Goal: Transaction & Acquisition: Obtain resource

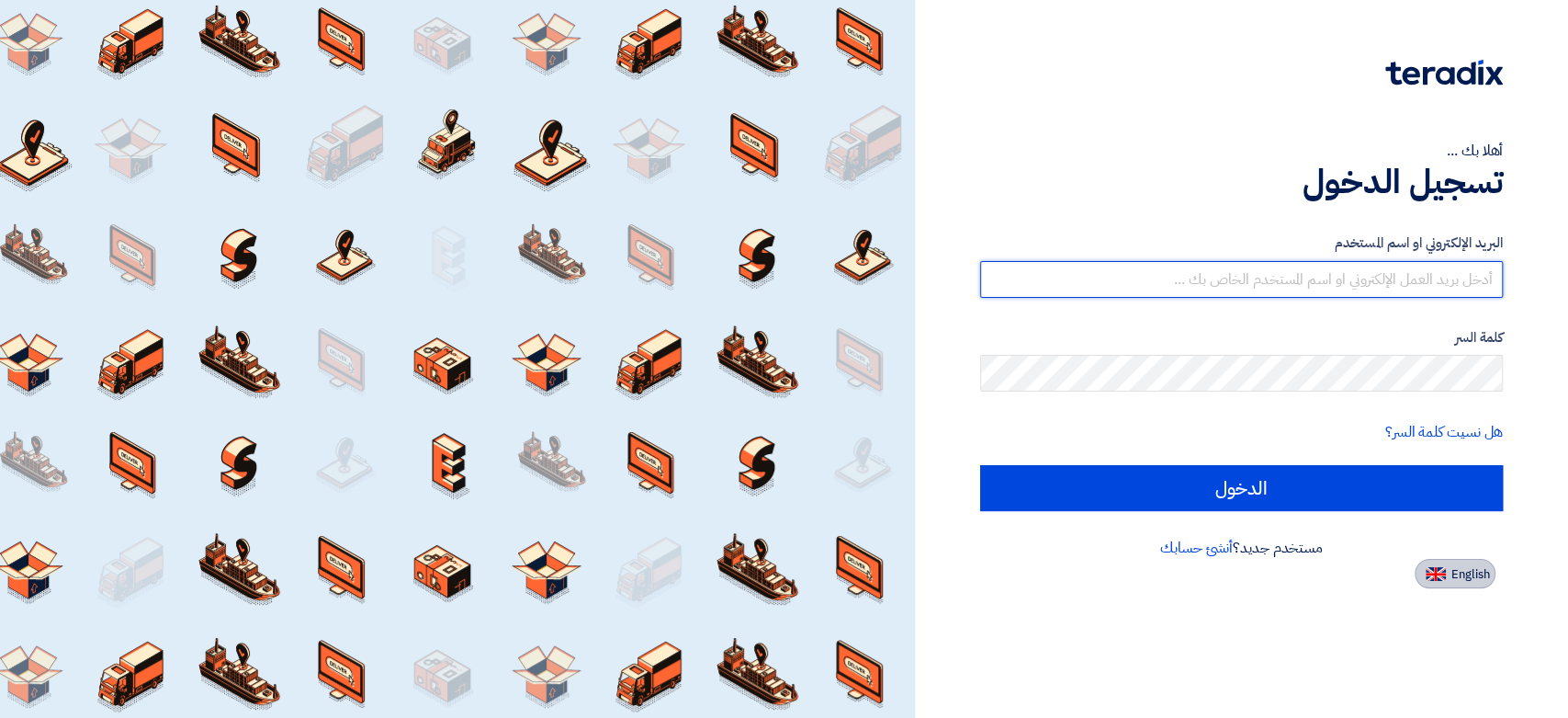
type input "[EMAIL_ADDRESS][DOMAIN_NAME]"
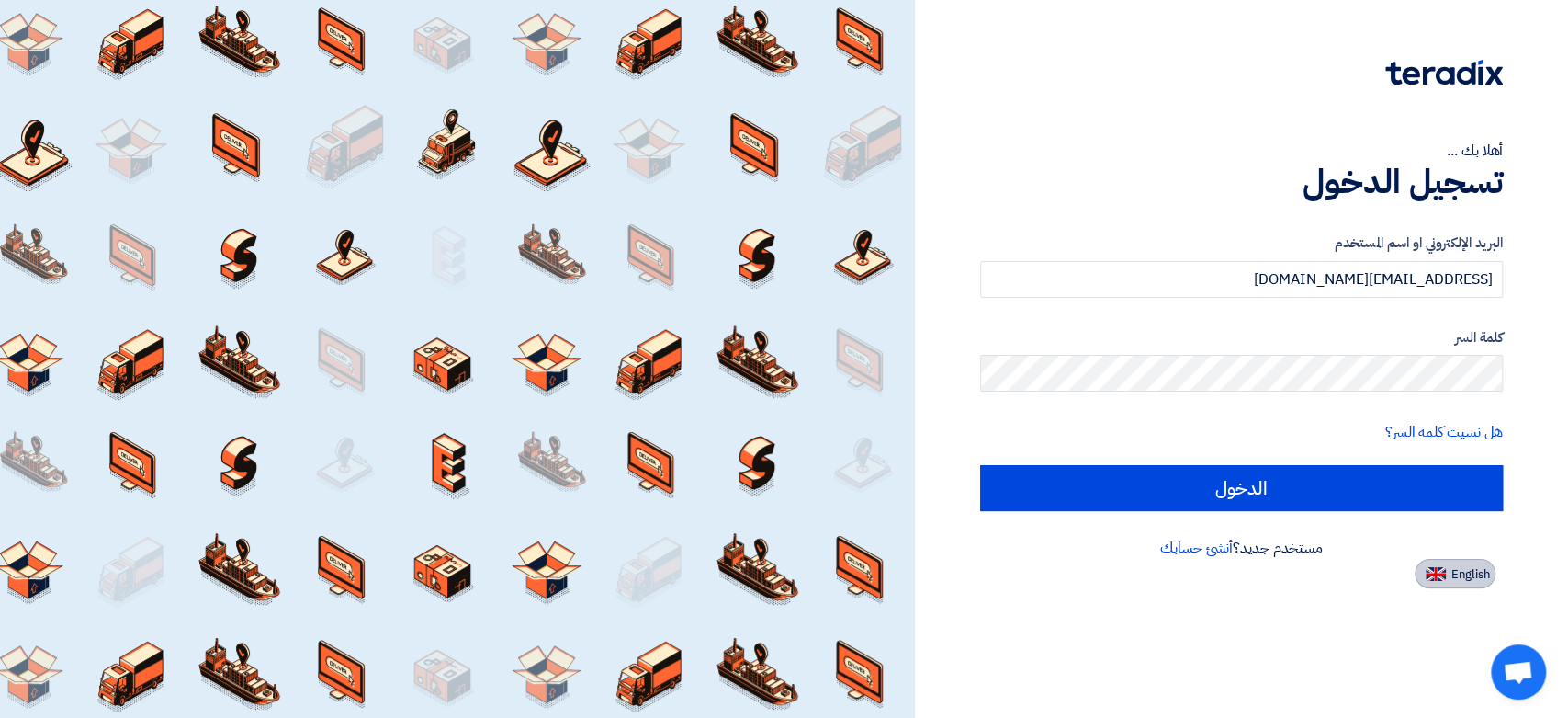
click at [1442, 568] on img at bounding box center [1435, 574] width 20 height 13
type input "Sign in"
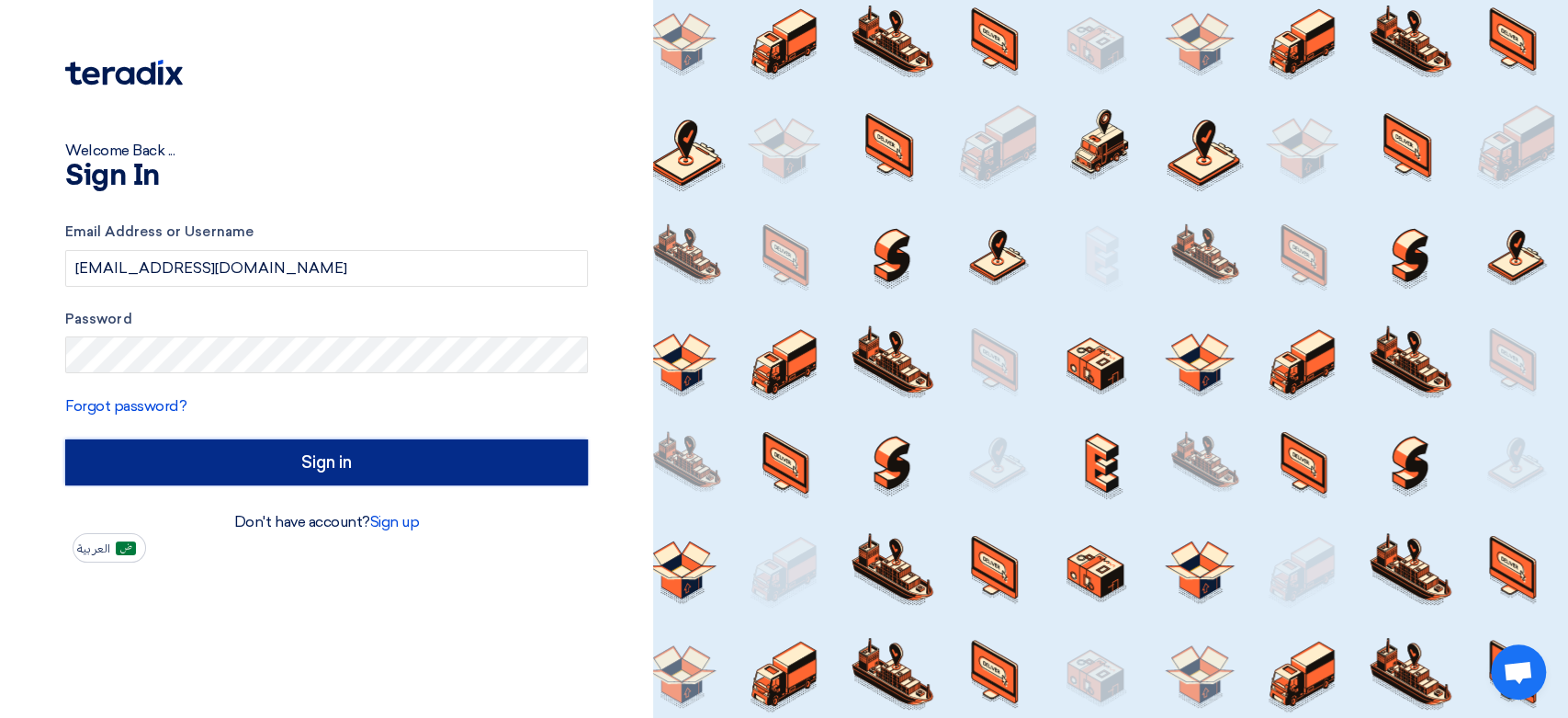
click at [359, 468] on input "Sign in" at bounding box center [326, 462] width 523 height 46
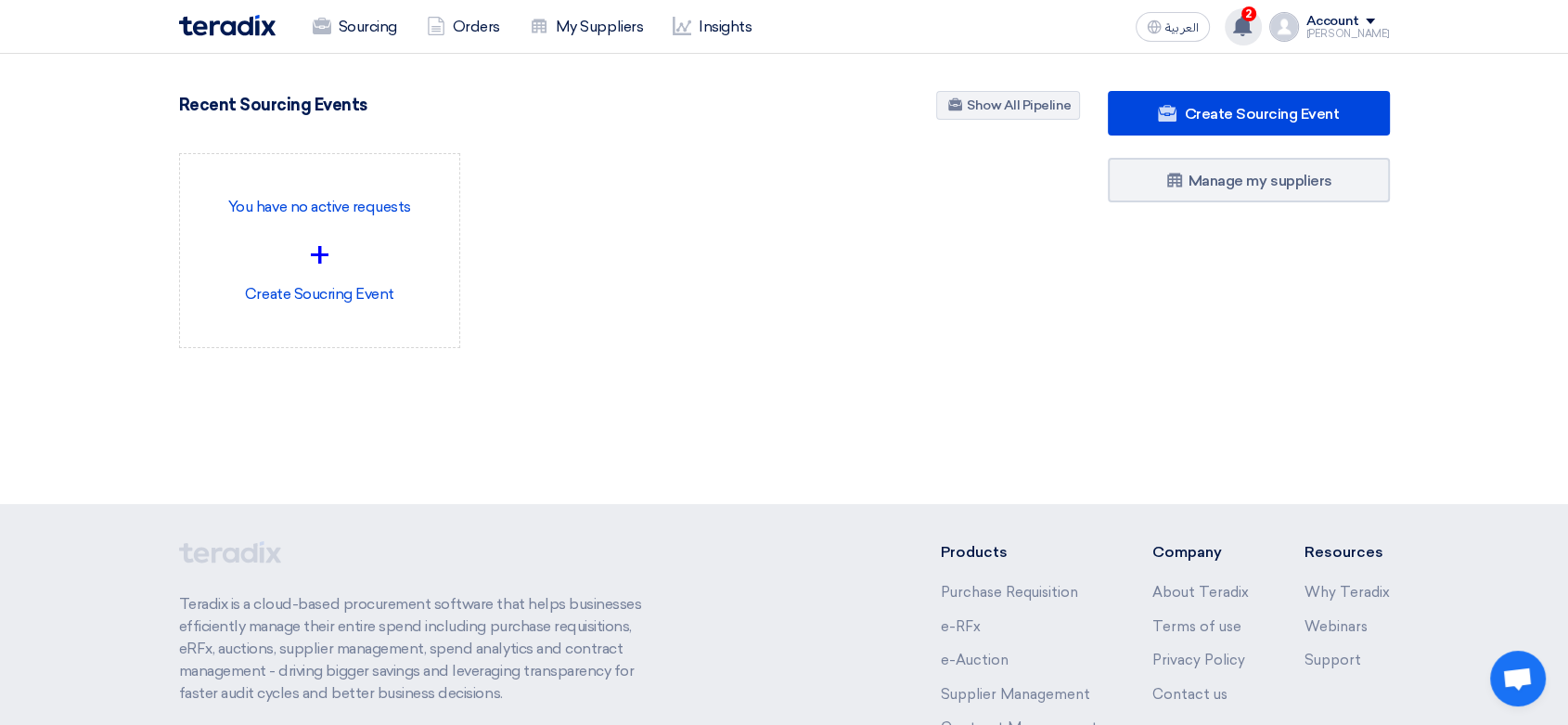
click at [1242, 16] on span "2" at bounding box center [1248, 14] width 14 height 14
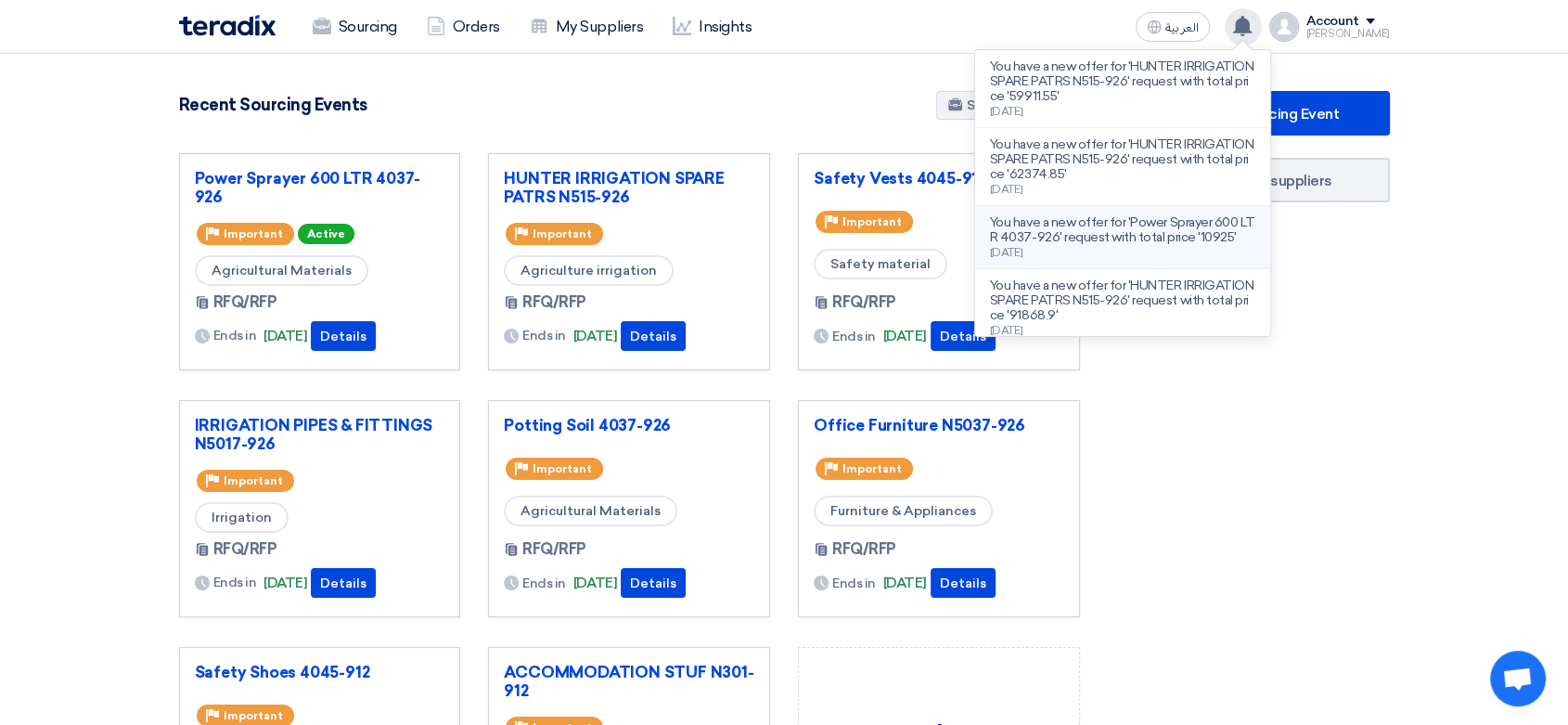
click at [1091, 228] on p "You have a new offer for 'Power Sprayer 600 LTR 4037-926' request with total pr…" at bounding box center [1122, 230] width 266 height 30
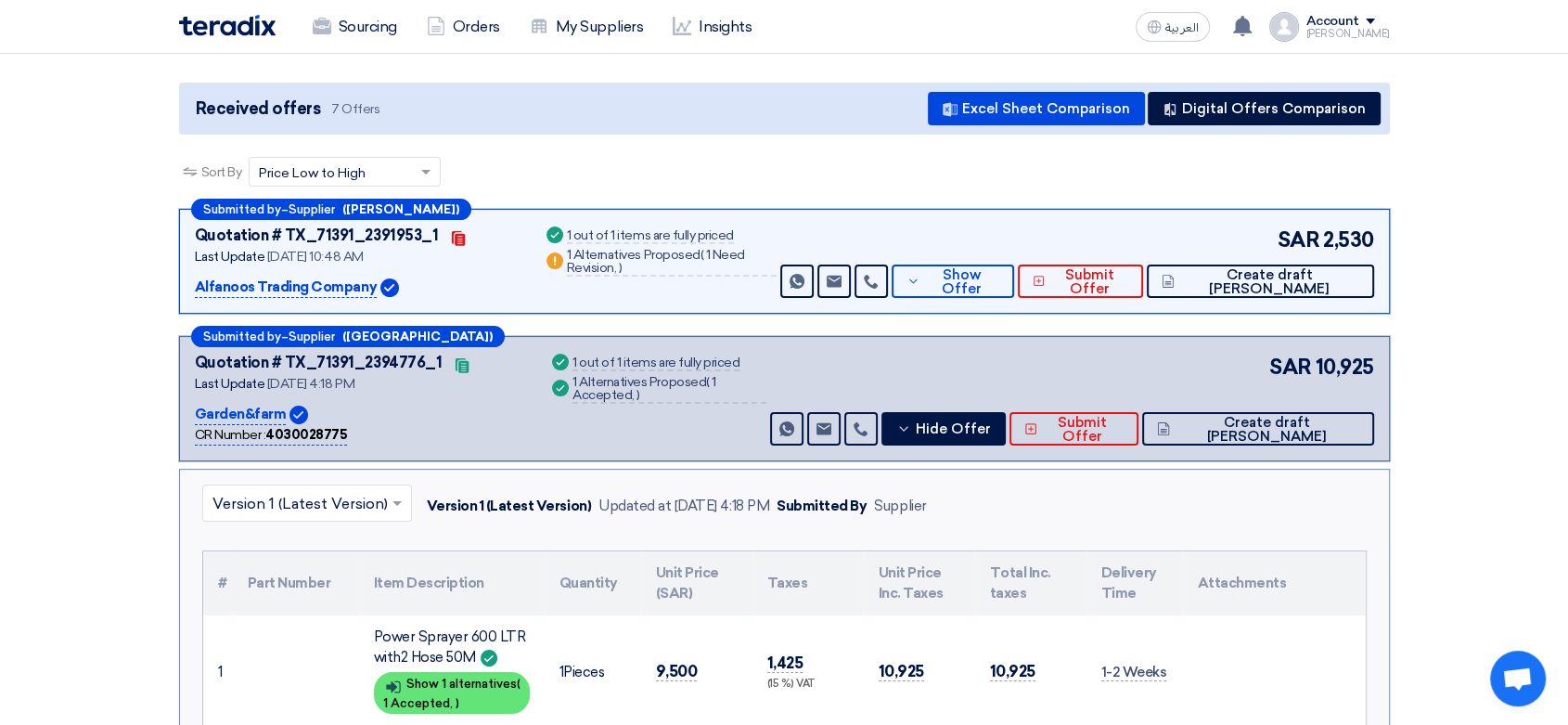
scroll to position [98, 0]
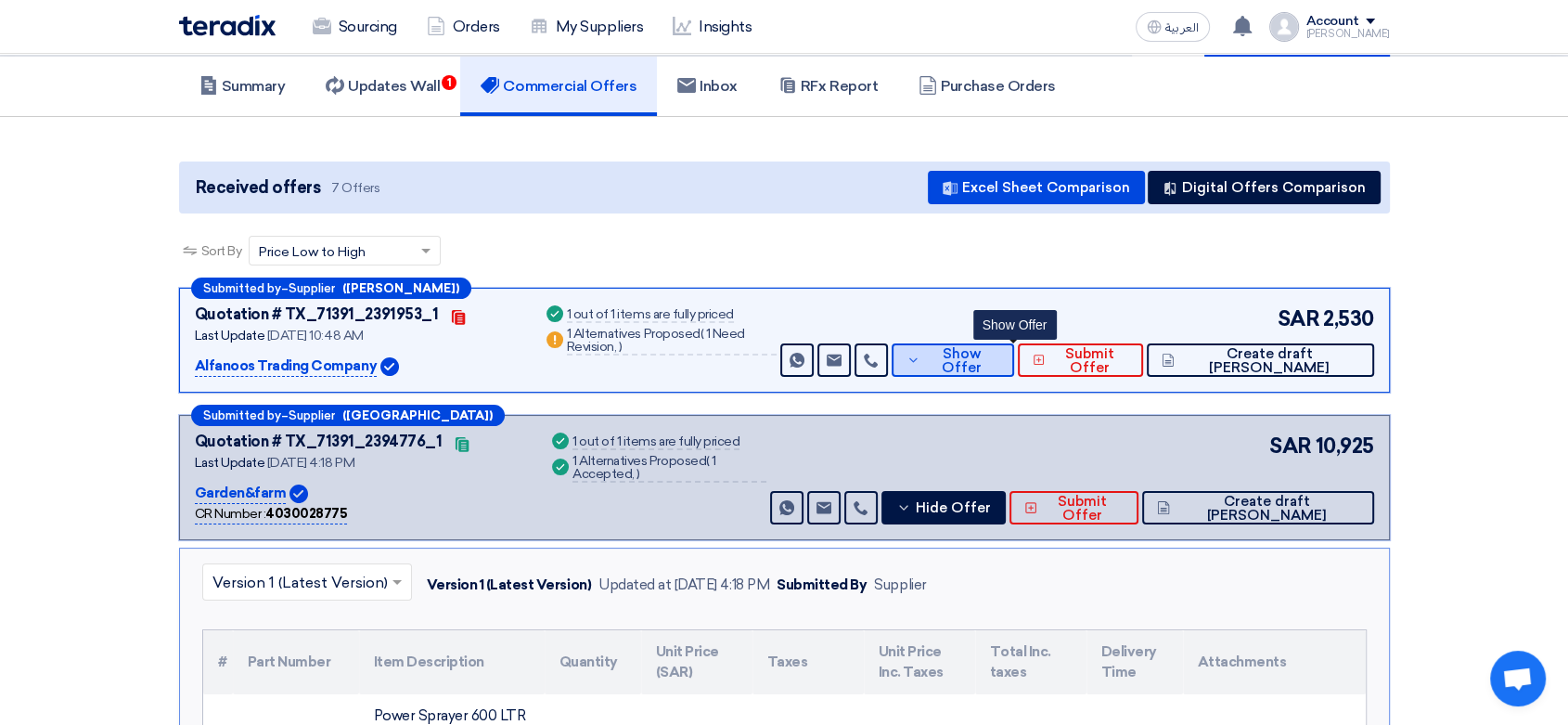
click at [920, 354] on icon at bounding box center [913, 359] width 14 height 14
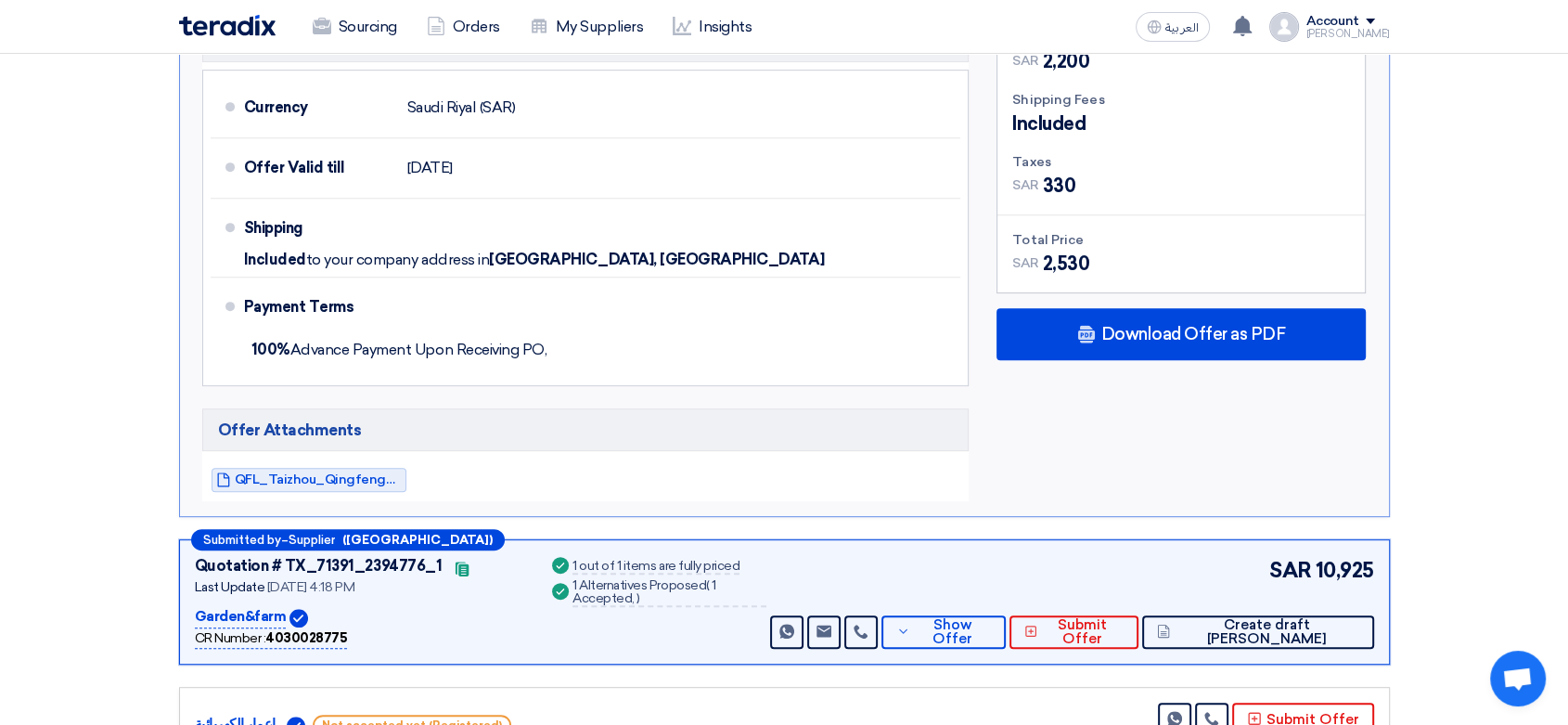
scroll to position [821, 0]
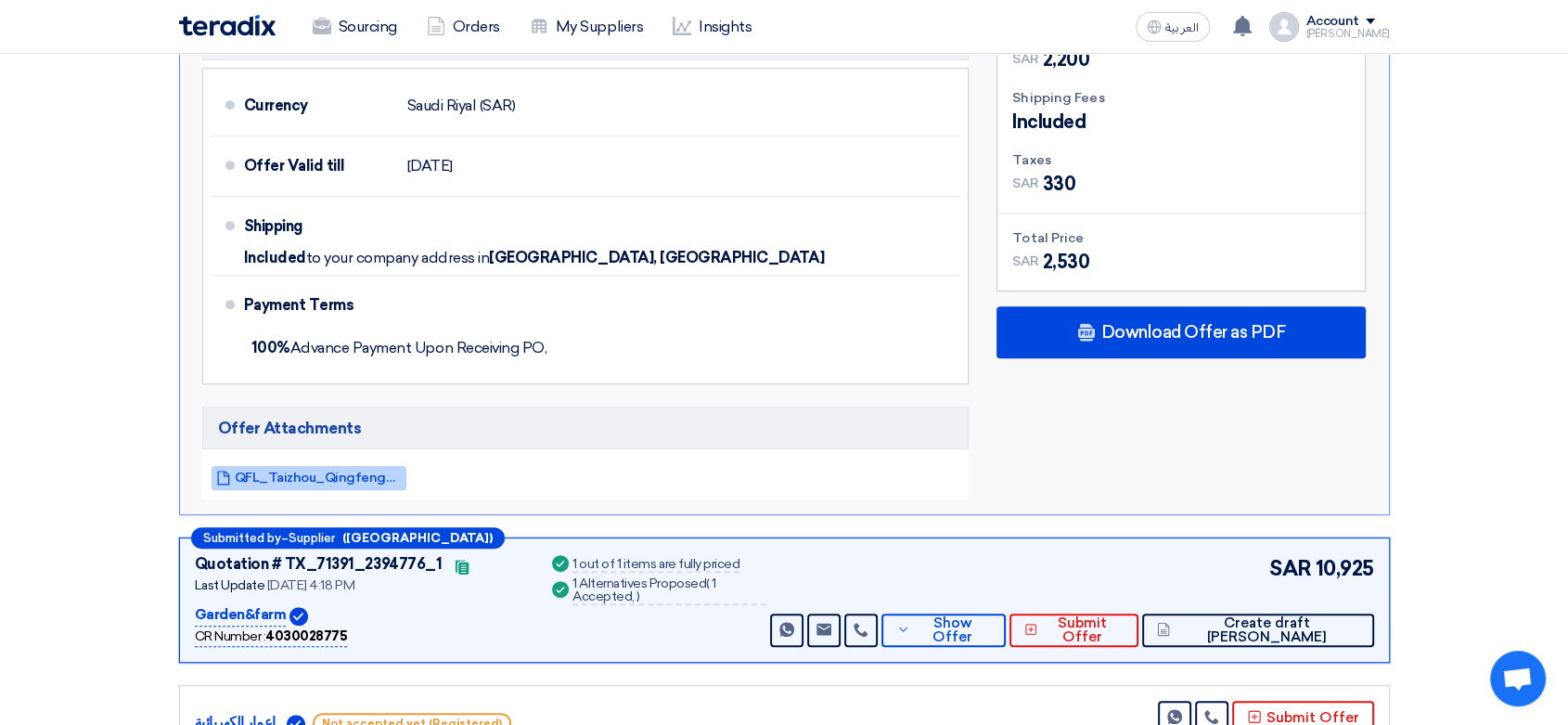
click at [362, 470] on span "QFL_Taizhou_Qingfeng_Machinery_Co_Ltd_1757836021515.pdf" at bounding box center [318, 477] width 167 height 14
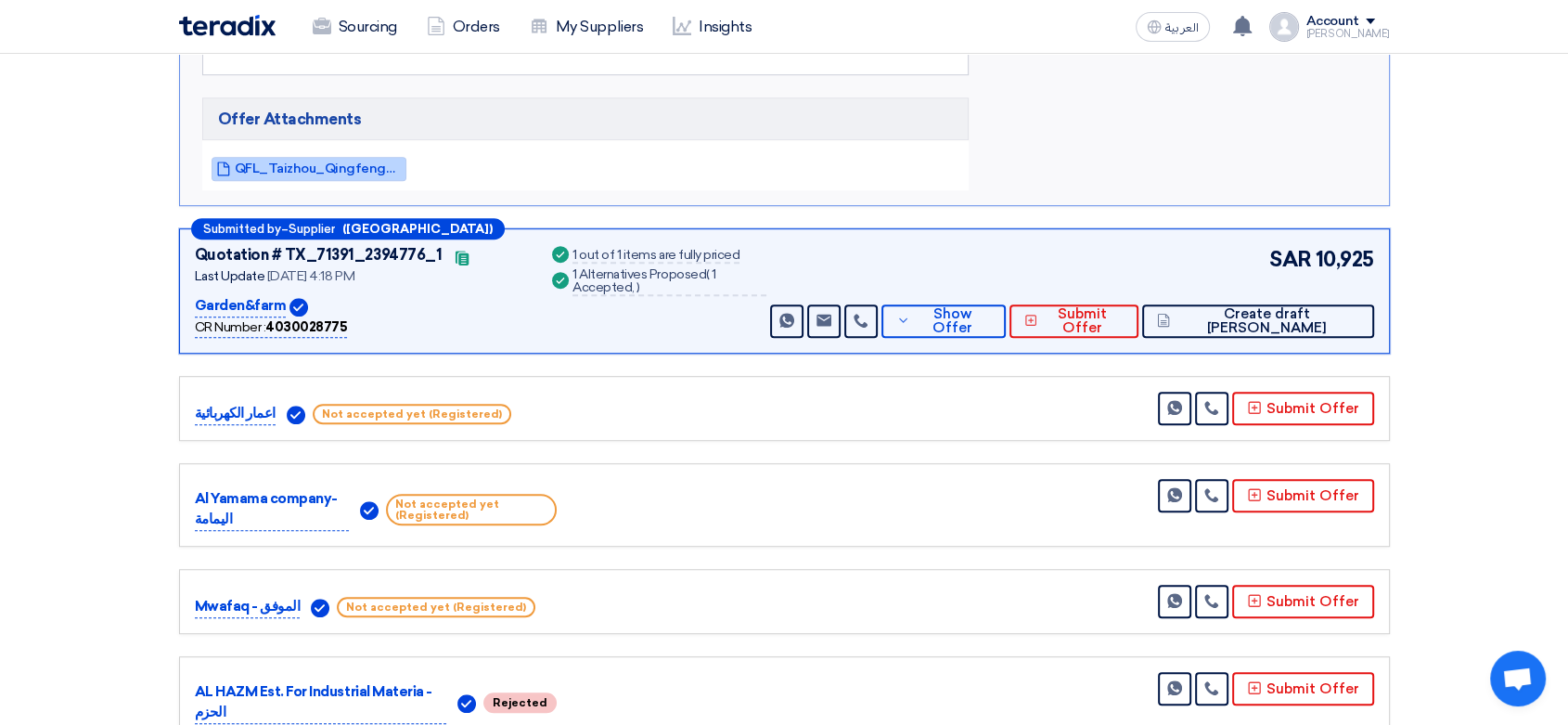
scroll to position [1232, 0]
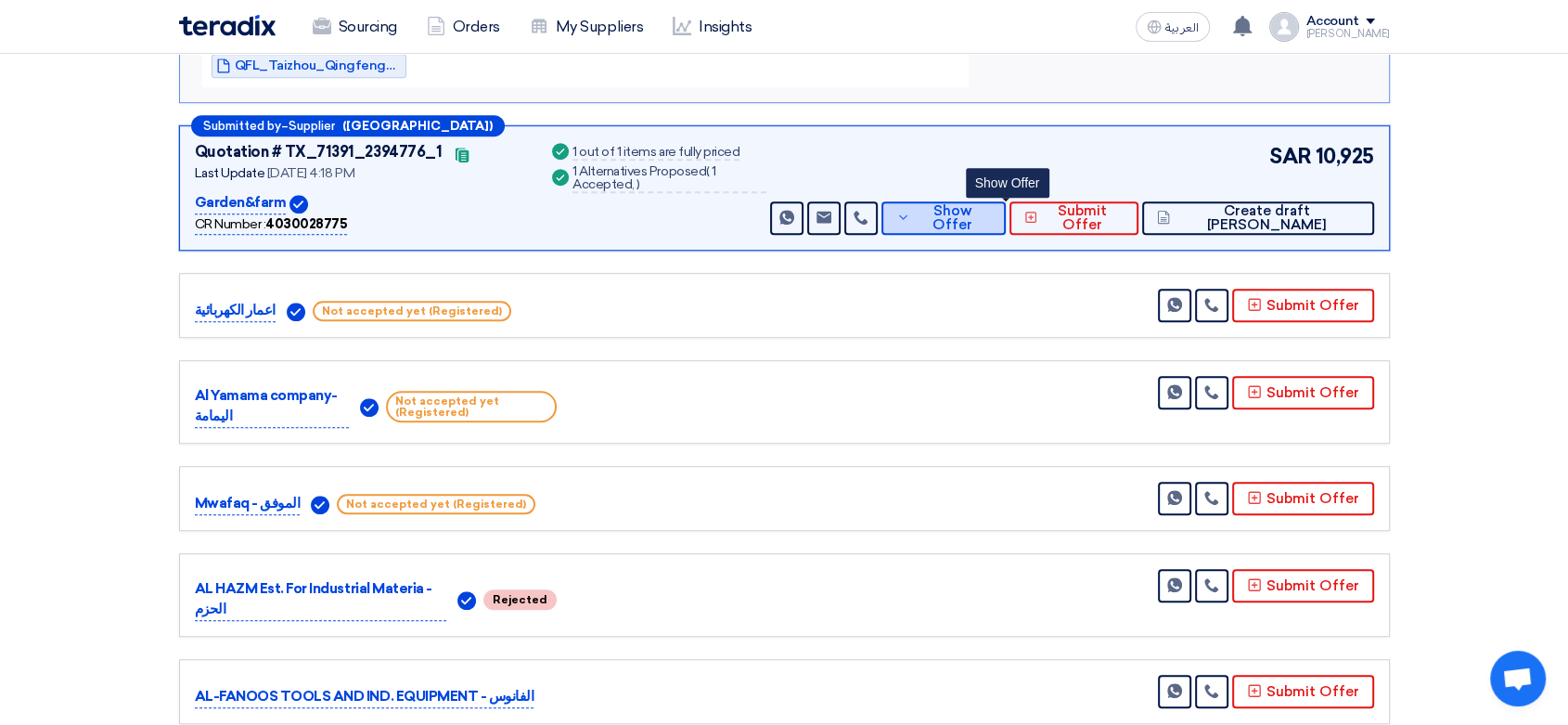
click at [1003, 225] on button "Show Offer" at bounding box center [943, 218] width 125 height 34
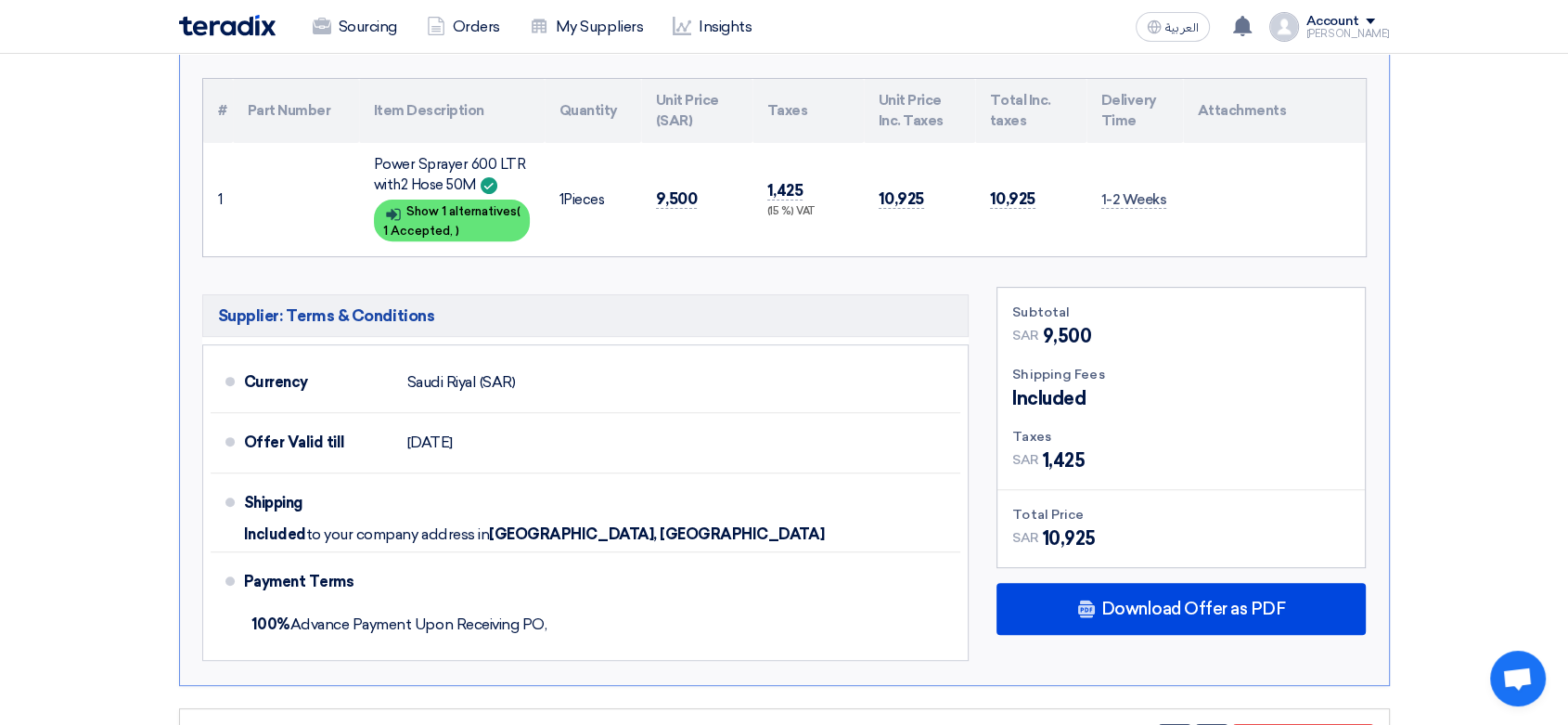
scroll to position [614, 0]
